Goal: Information Seeking & Learning: Check status

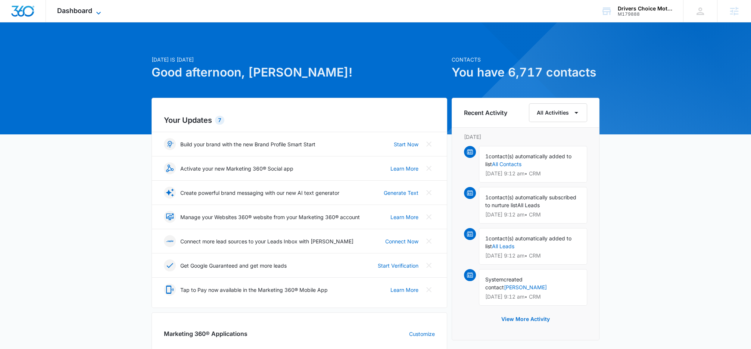
click at [87, 10] on span "Dashboard" at bounding box center [74, 11] width 35 height 8
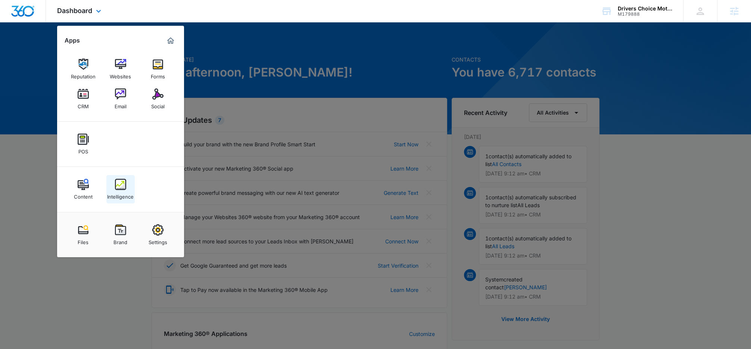
click at [119, 184] on img at bounding box center [120, 184] width 11 height 11
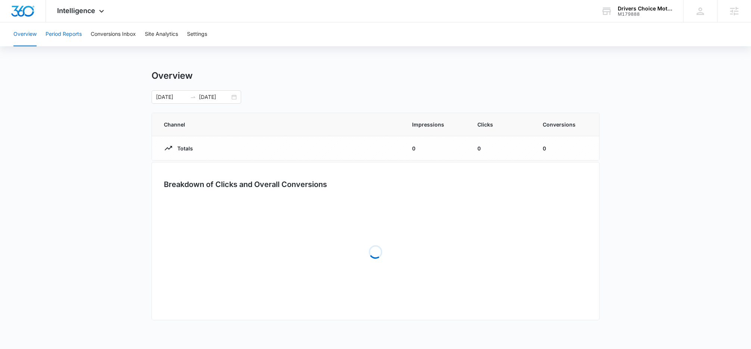
click at [71, 32] on button "Period Reports" at bounding box center [64, 34] width 36 height 24
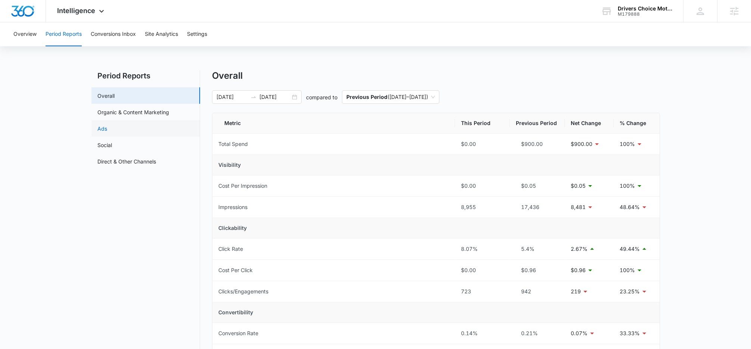
click at [107, 131] on link "Ads" at bounding box center [102, 129] width 10 height 8
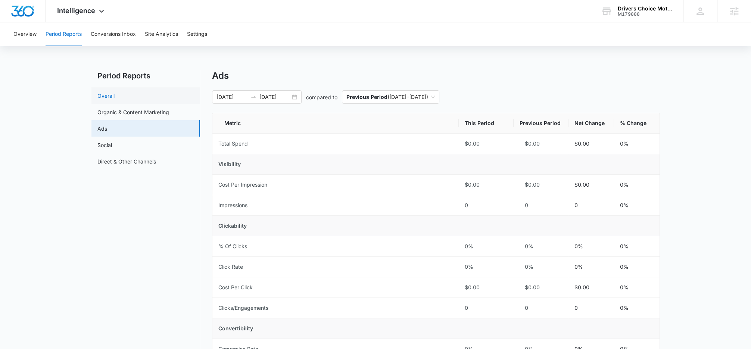
click at [115, 100] on link "Overall" at bounding box center [105, 96] width 17 height 8
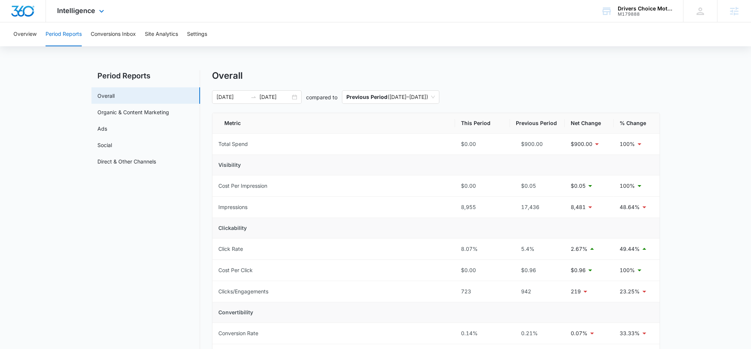
click at [97, 6] on div "Intelligence Apps Reputation Websites Forms CRM Email Social POS Content Intell…" at bounding box center [81, 11] width 71 height 22
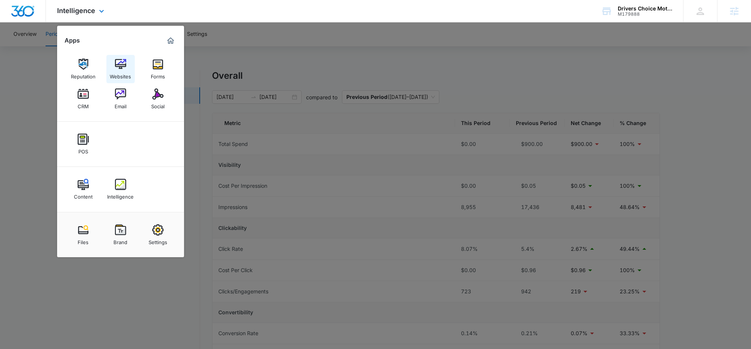
click at [119, 70] on div "Websites" at bounding box center [120, 75] width 21 height 10
